Goal: Task Accomplishment & Management: Manage account settings

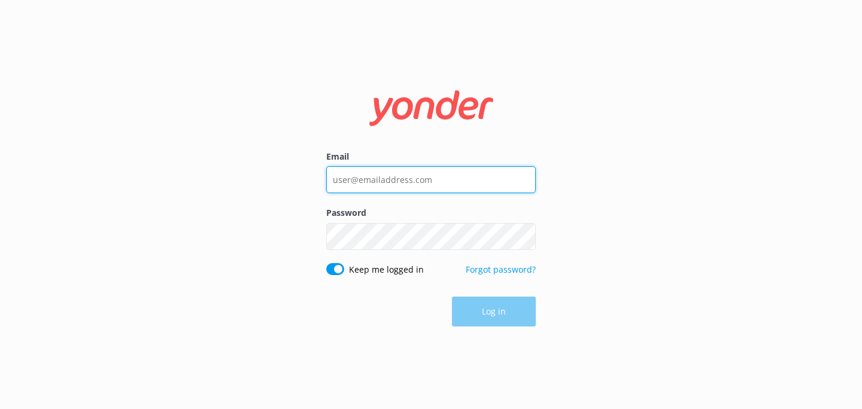
click at [393, 175] on input "Email" at bounding box center [430, 179] width 209 height 27
type input "[EMAIL_ADDRESS][DOMAIN_NAME]"
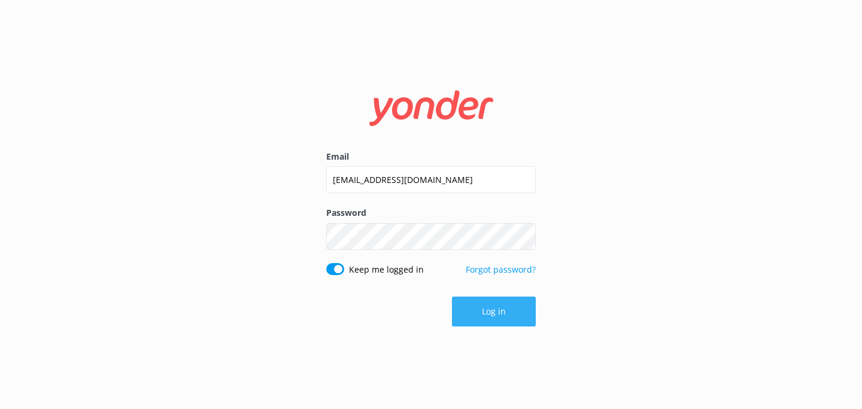
click at [509, 324] on button "Log in" at bounding box center [494, 312] width 84 height 30
